Goal: Check status: Check status

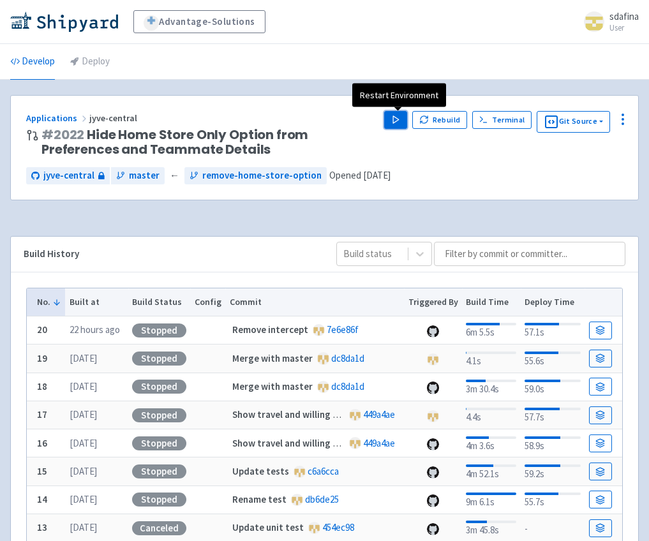
click at [389, 121] on button "Play" at bounding box center [395, 120] width 23 height 18
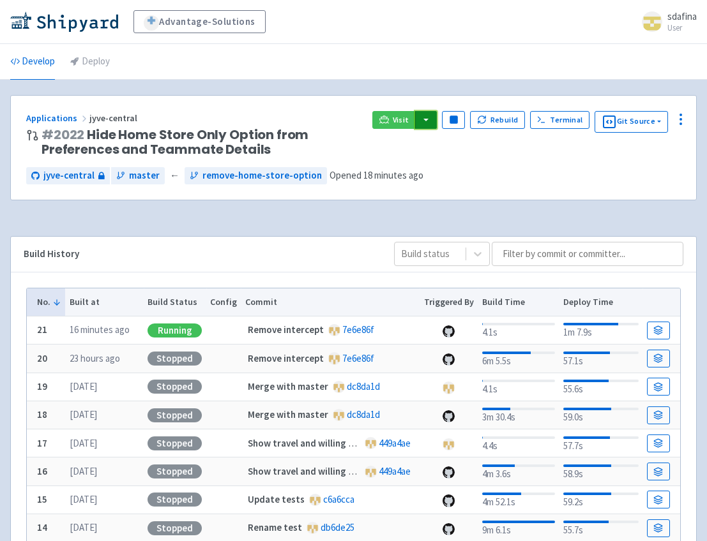
click at [421, 117] on button "button" at bounding box center [426, 120] width 22 height 18
click at [434, 163] on link "jyve-central (react)" at bounding box center [480, 165] width 133 height 20
